Goal: Task Accomplishment & Management: Use online tool/utility

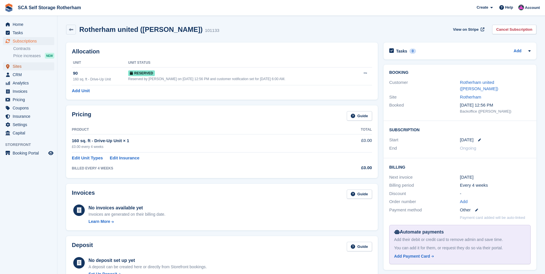
click at [44, 64] on span "Sites" at bounding box center [30, 66] width 34 height 8
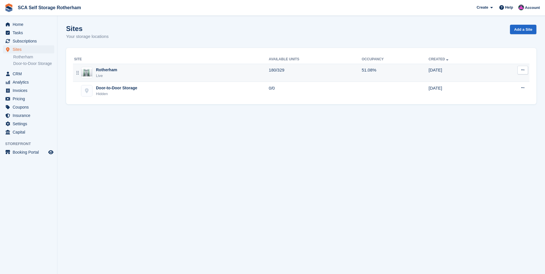
click at [101, 75] on div "Live" at bounding box center [106, 76] width 21 height 6
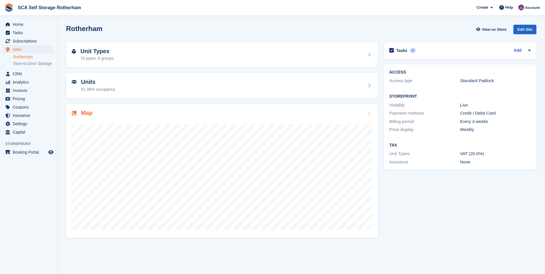
click at [115, 115] on div "Map" at bounding box center [222, 114] width 300 height 8
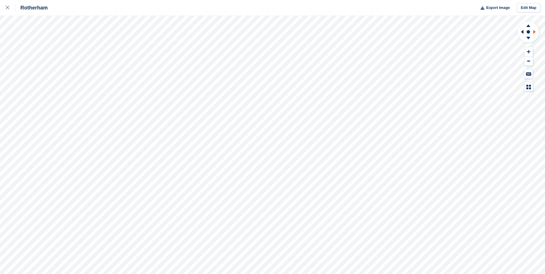
click at [536, 32] on icon at bounding box center [535, 31] width 7 height 15
click at [530, 37] on icon at bounding box center [528, 38] width 4 height 3
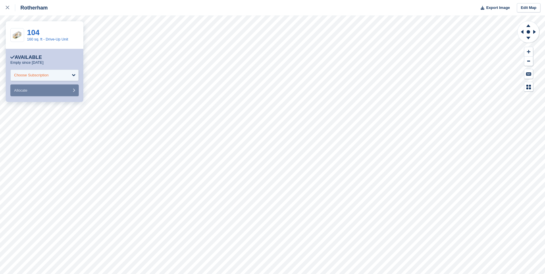
click at [22, 74] on div "Choose Subscription" at bounding box center [31, 75] width 34 height 6
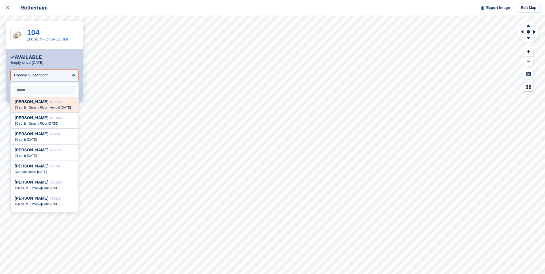
scroll to position [86, 0]
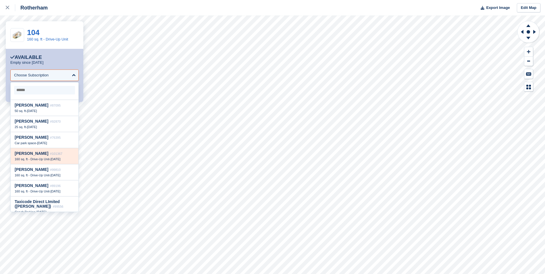
click at [58, 155] on span "#101367" at bounding box center [56, 153] width 12 height 3
select select "******"
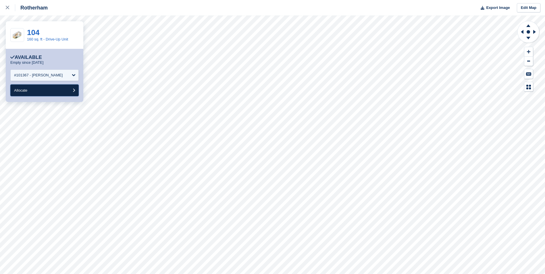
click at [46, 94] on button "Allocate" at bounding box center [44, 90] width 68 height 12
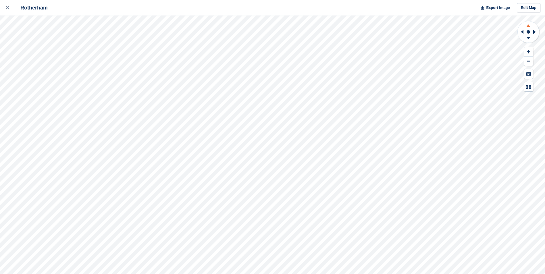
click at [530, 26] on icon at bounding box center [528, 24] width 15 height 7
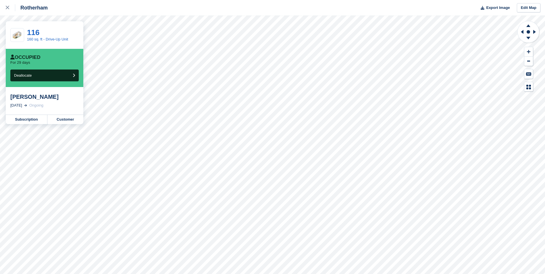
click at [62, 114] on div "Shaazab Shukar 9 Jun, 2025 Ongoing" at bounding box center [45, 101] width 78 height 28
click at [64, 118] on link "Customer" at bounding box center [65, 119] width 36 height 9
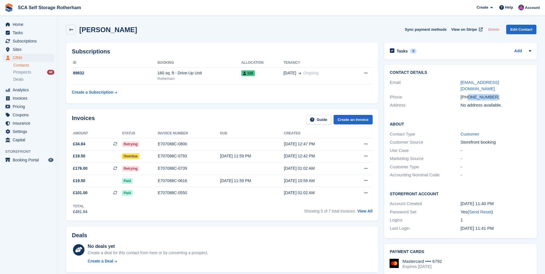
drag, startPoint x: 494, startPoint y: 89, endPoint x: 467, endPoint y: 93, distance: 26.8
click at [467, 94] on div "+447717248878" at bounding box center [495, 97] width 71 height 7
copy div "7717248878"
